Goal: Information Seeking & Learning: Learn about a topic

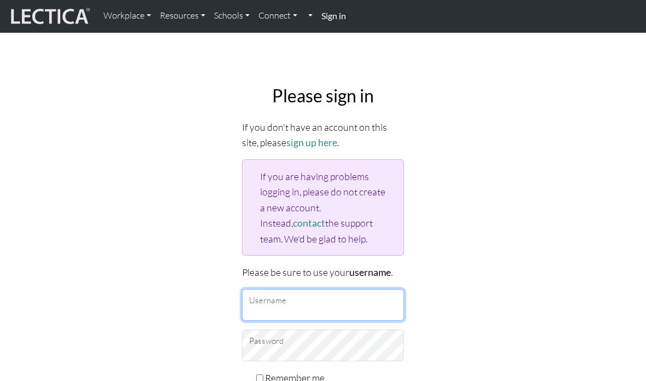
click at [348, 299] on input "Username" at bounding box center [323, 305] width 162 height 32
type input "Stanfordb101"
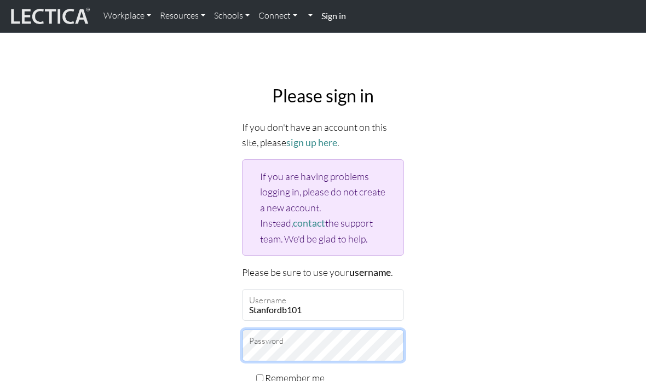
scroll to position [120, 0]
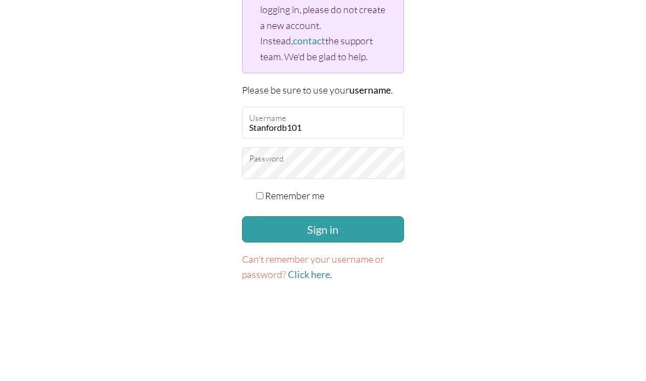
click at [261, 254] on input "Remember me" at bounding box center [259, 257] width 7 height 7
checkbox input "true"
click at [320, 278] on button "Sign in" at bounding box center [323, 291] width 162 height 26
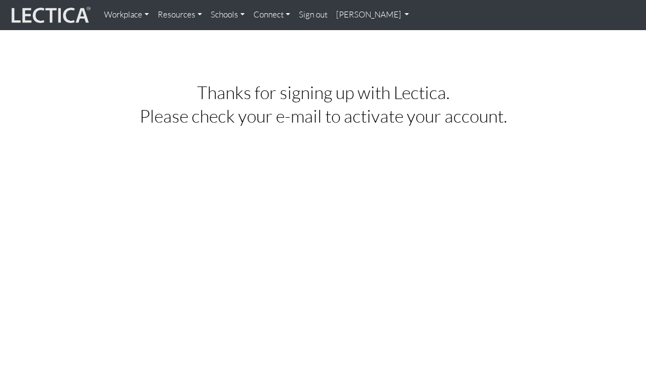
click at [380, 20] on link "[PERSON_NAME]" at bounding box center [373, 14] width 82 height 21
click at [378, 40] on link "My Profile" at bounding box center [387, 40] width 88 height 14
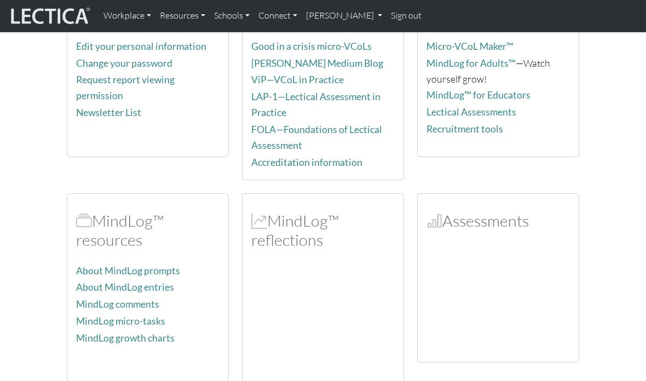
scroll to position [213, 0]
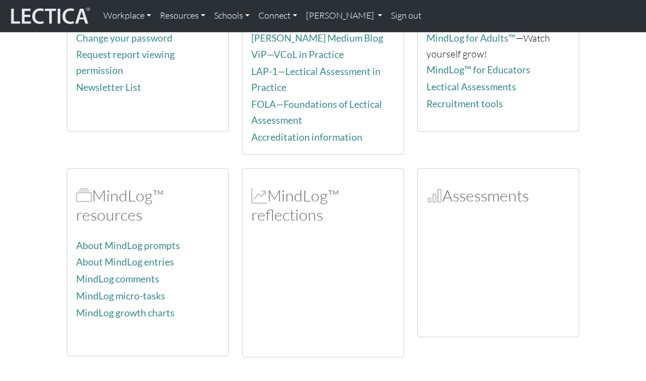
click at [476, 234] on div at bounding box center [497, 273] width 143 height 109
click at [479, 227] on div at bounding box center [497, 273] width 143 height 109
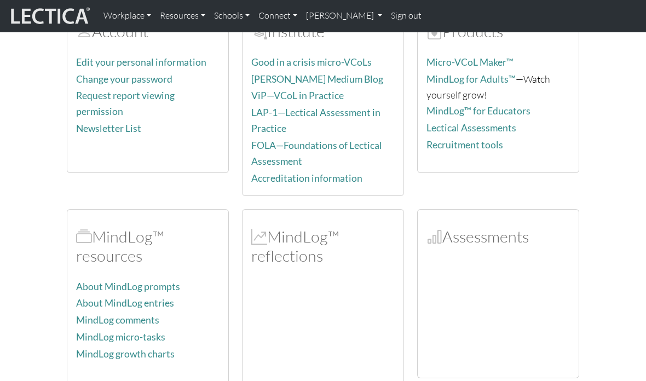
scroll to position [169, 0]
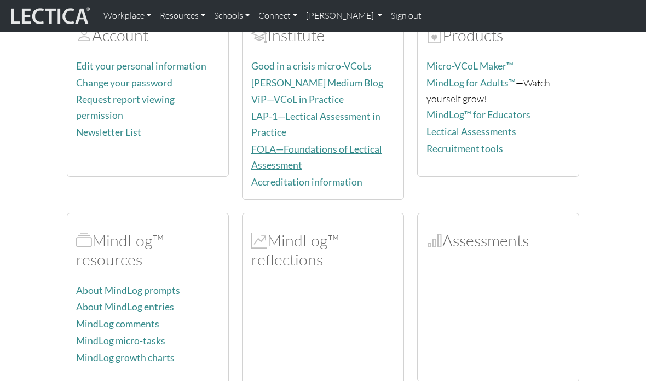
click at [290, 158] on link "FOLA—Foundations of Lectical Assessment" at bounding box center [316, 156] width 131 height 27
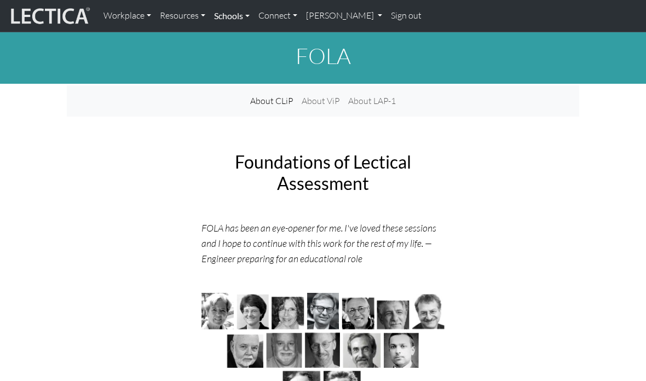
click at [244, 14] on link "Schools" at bounding box center [232, 15] width 44 height 23
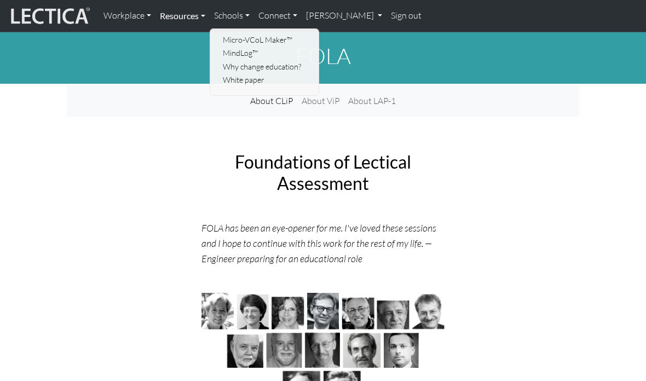
click at [193, 13] on link "Resources" at bounding box center [182, 15] width 54 height 23
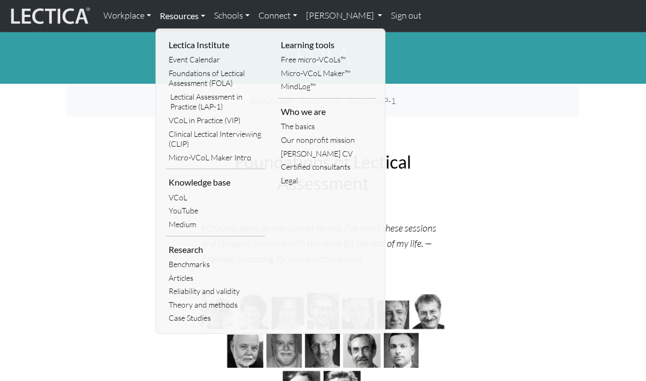
click at [186, 19] on link "Resources" at bounding box center [182, 15] width 54 height 23
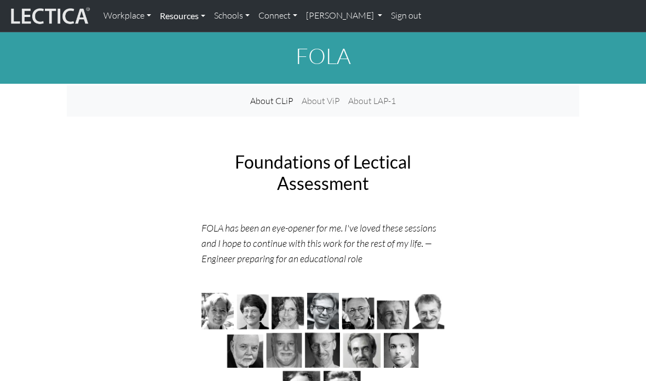
click at [192, 18] on link "Resources" at bounding box center [182, 15] width 54 height 23
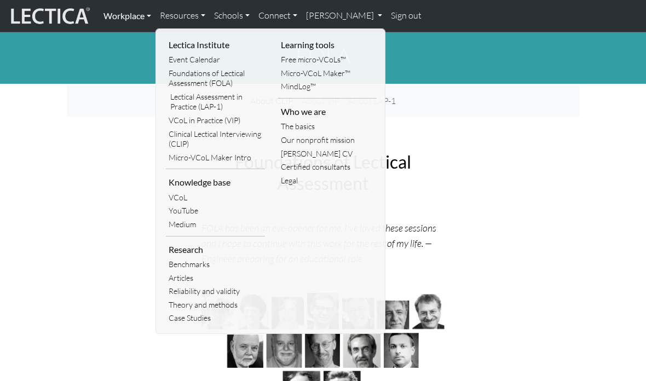
click at [134, 13] on link "Workplace" at bounding box center [127, 15] width 56 height 23
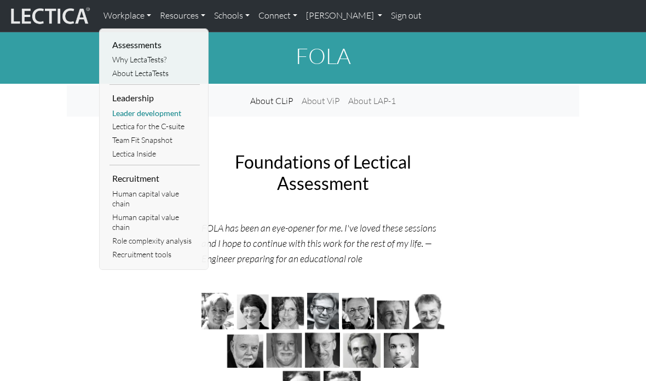
click at [165, 111] on link "Leader development" at bounding box center [154, 114] width 90 height 14
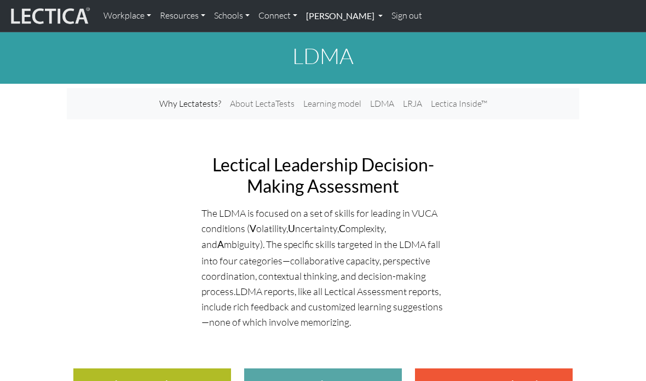
click at [358, 25] on link "[PERSON_NAME]" at bounding box center [344, 15] width 85 height 23
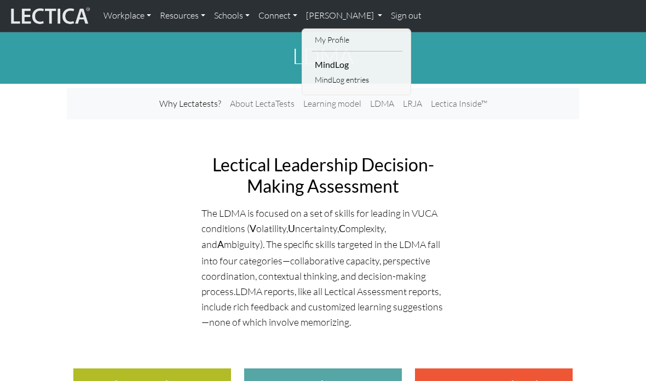
click at [342, 61] on li "MindLog" at bounding box center [357, 65] width 90 height 18
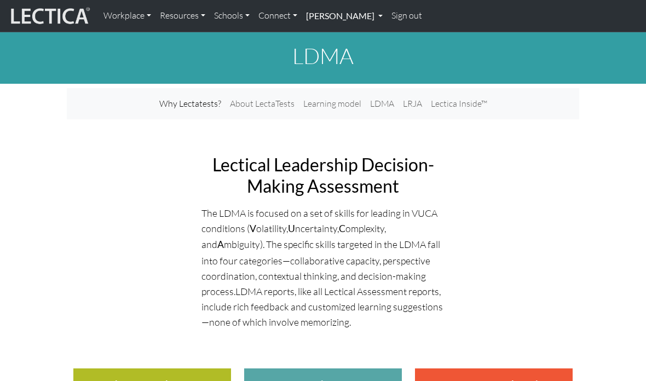
click at [352, 21] on link "[PERSON_NAME]" at bounding box center [344, 15] width 85 height 23
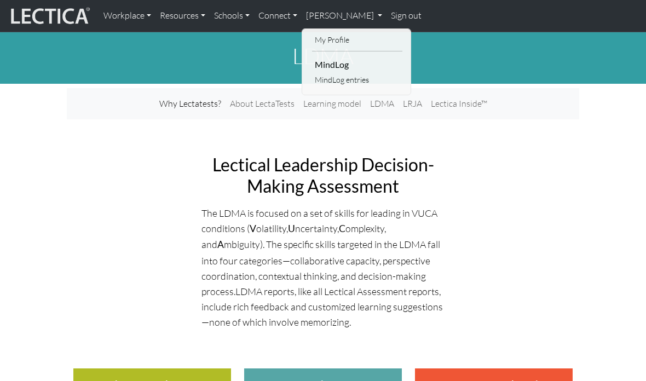
click at [337, 65] on li "MindLog" at bounding box center [357, 65] width 90 height 18
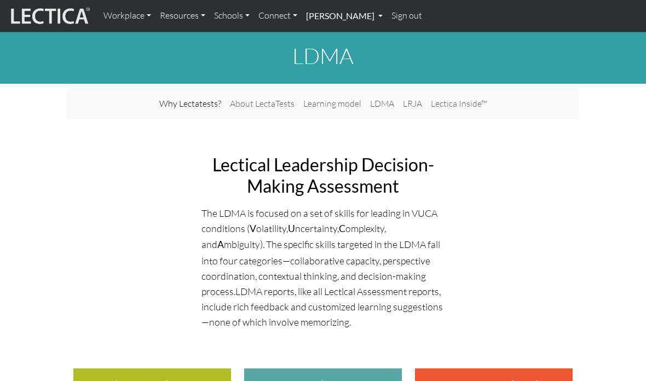
click at [355, 12] on link "[PERSON_NAME]" at bounding box center [344, 15] width 85 height 23
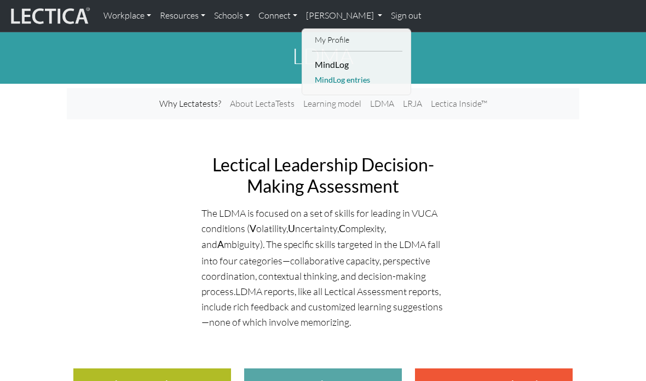
click at [348, 85] on link "MindLog entries" at bounding box center [357, 80] width 90 height 14
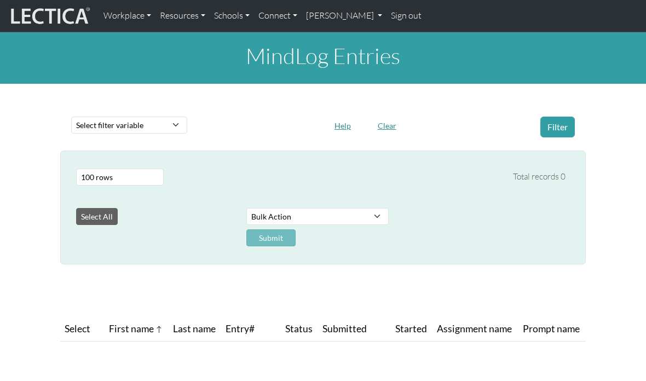
select select "100"
click at [169, 124] on select "Select filter variable Assignment name Date commented Date scored Date started …" at bounding box center [129, 125] width 116 height 17
click at [134, 19] on link "Workplace" at bounding box center [127, 15] width 56 height 23
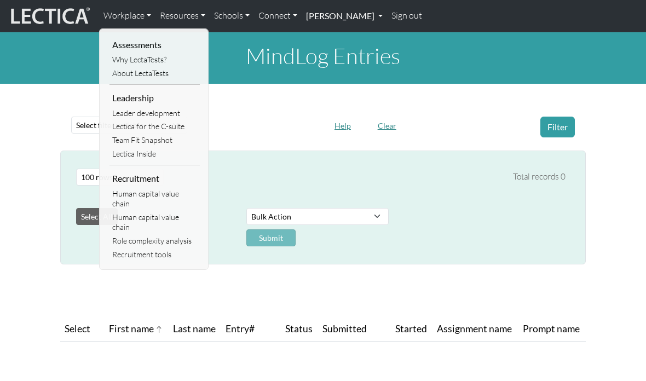
click at [332, 19] on link "[PERSON_NAME]" at bounding box center [344, 15] width 85 height 23
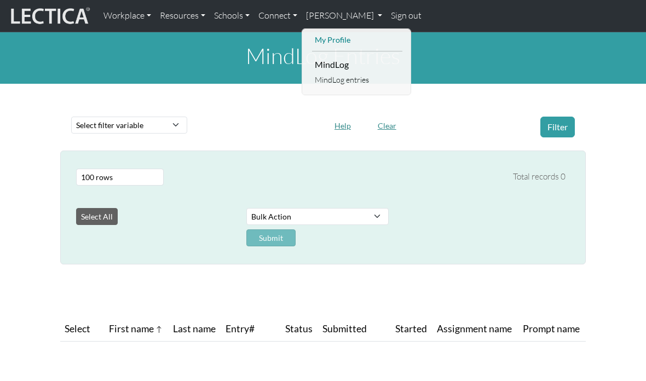
click at [349, 37] on link "My Profile" at bounding box center [357, 40] width 90 height 14
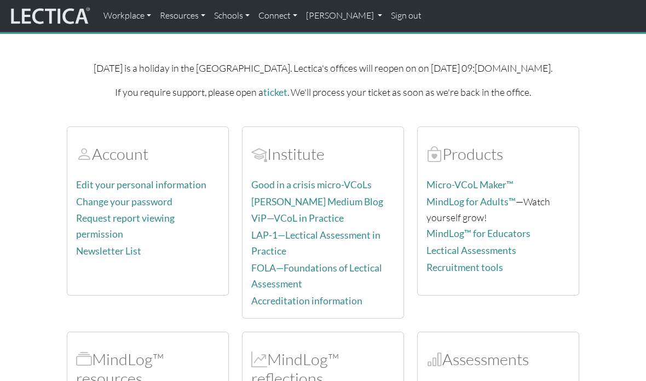
scroll to position [56, 0]
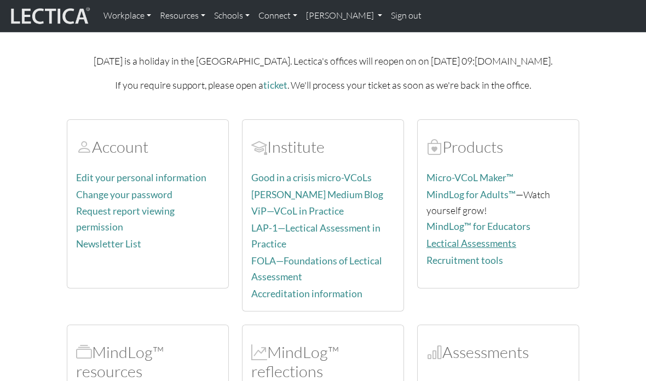
click at [484, 245] on link "Lectical Assessments" at bounding box center [471, 243] width 90 height 11
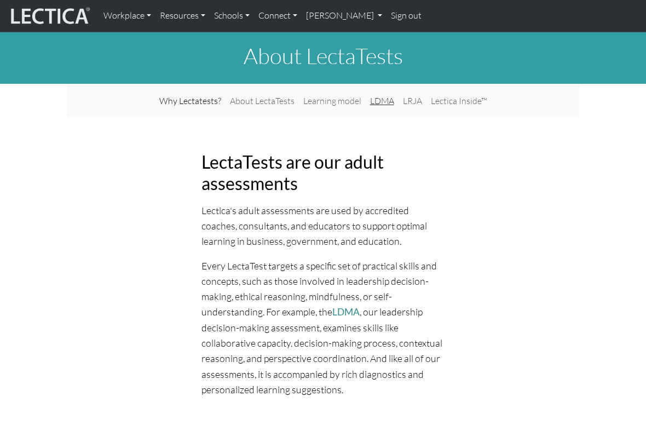
click at [377, 104] on link "LDMA" at bounding box center [382, 101] width 33 height 22
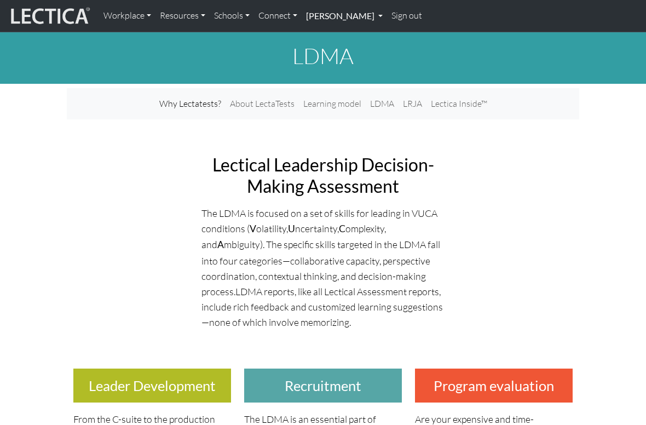
click at [346, 21] on link "[PERSON_NAME]" at bounding box center [344, 15] width 85 height 23
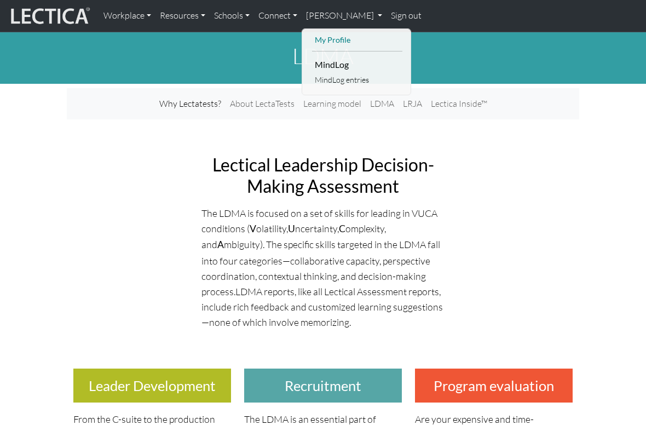
click at [358, 38] on link "My Profile" at bounding box center [357, 40] width 90 height 14
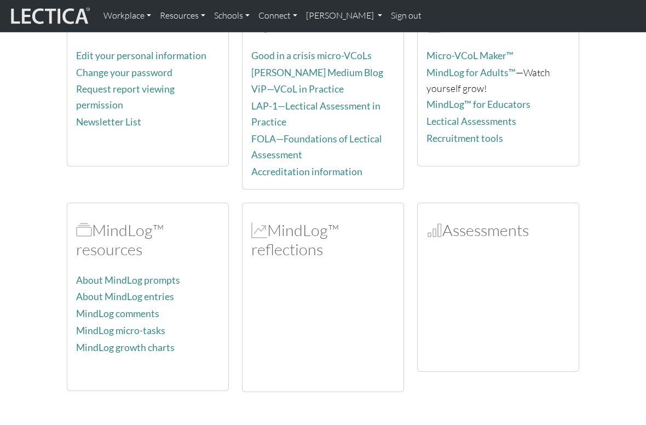
scroll to position [217, 0]
